Goal: Find specific page/section: Find specific page/section

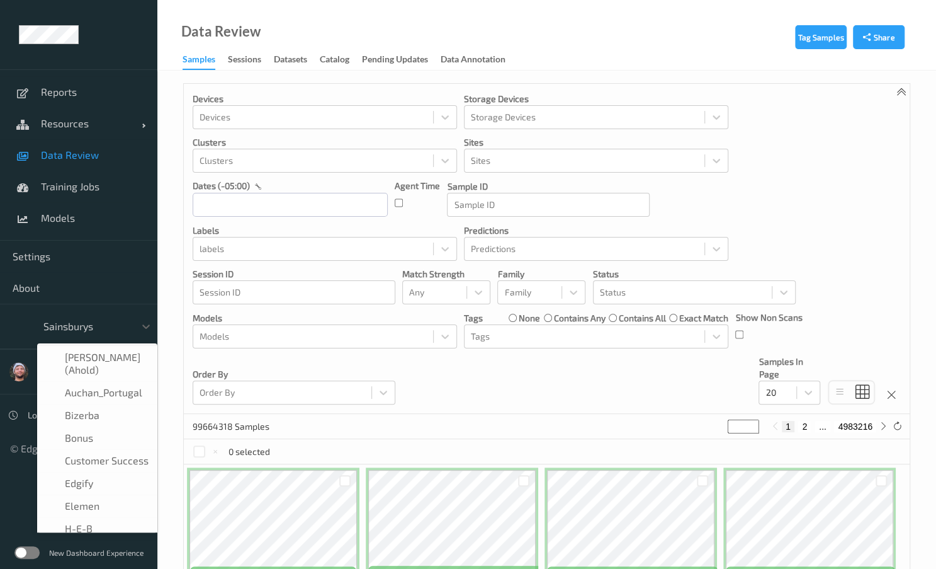
click at [101, 324] on div at bounding box center [85, 326] width 85 height 15
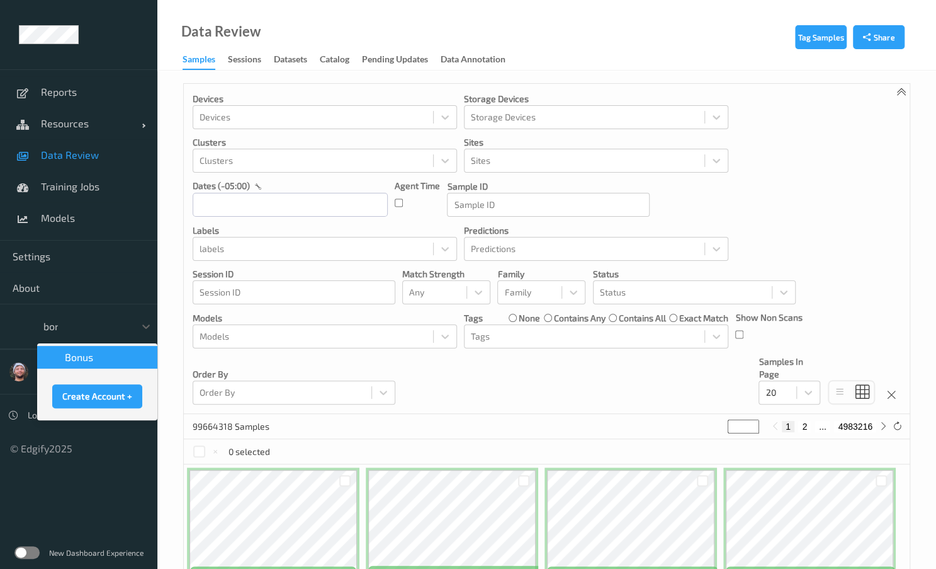
type input "bonu"
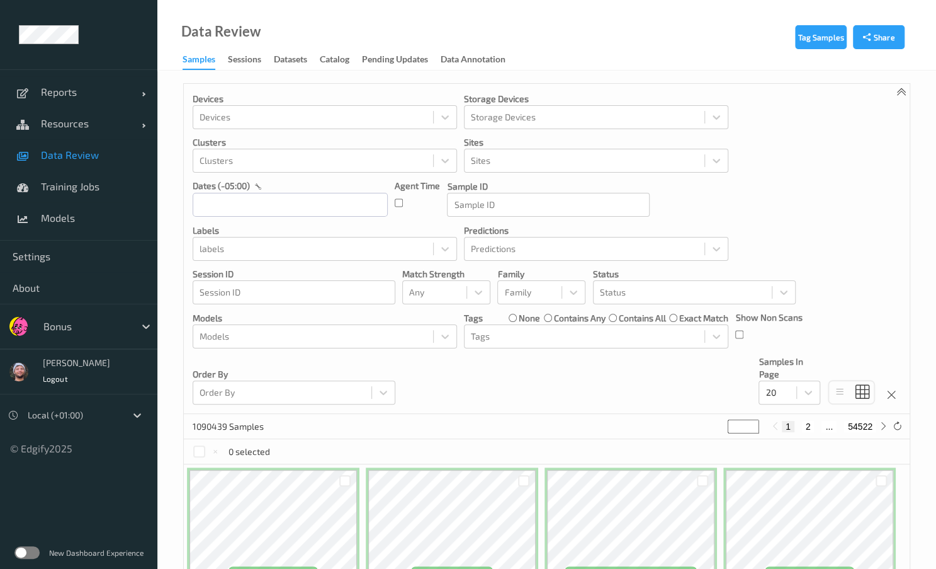
click at [102, 309] on div "Bonus" at bounding box center [78, 326] width 157 height 45
click at [96, 314] on div "Bonus" at bounding box center [97, 326] width 120 height 24
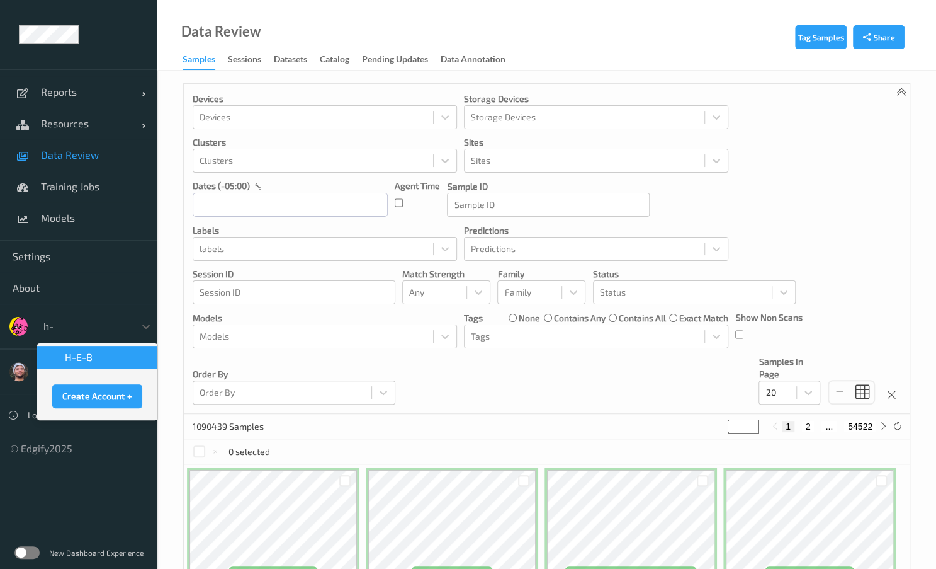
type input "h-e"
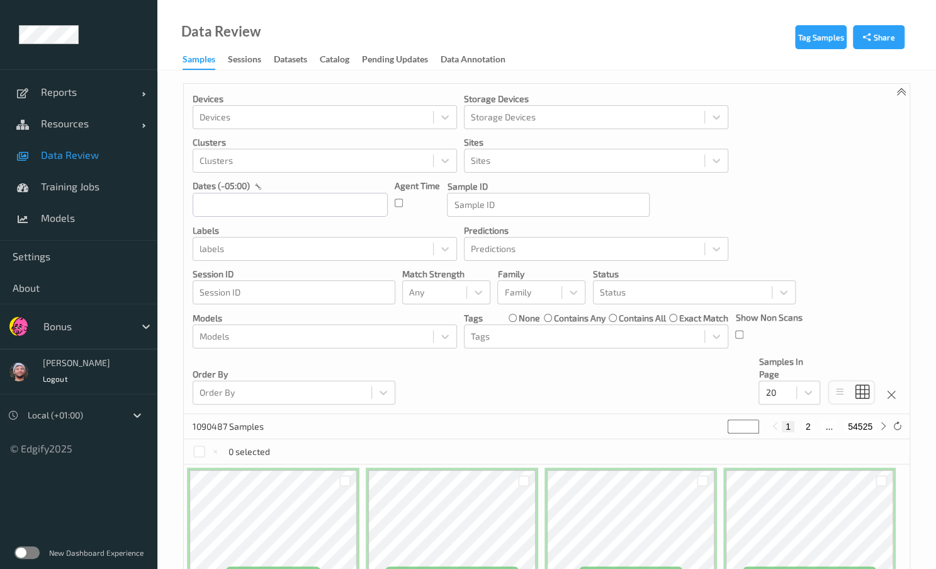
click at [86, 324] on div at bounding box center [85, 326] width 85 height 15
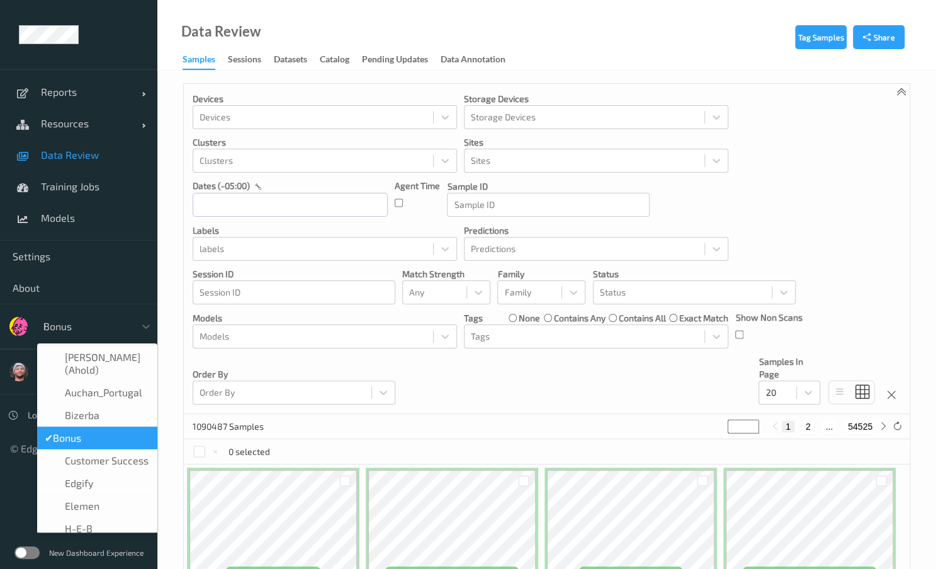
type input "h-"
